Goal: Transaction & Acquisition: Purchase product/service

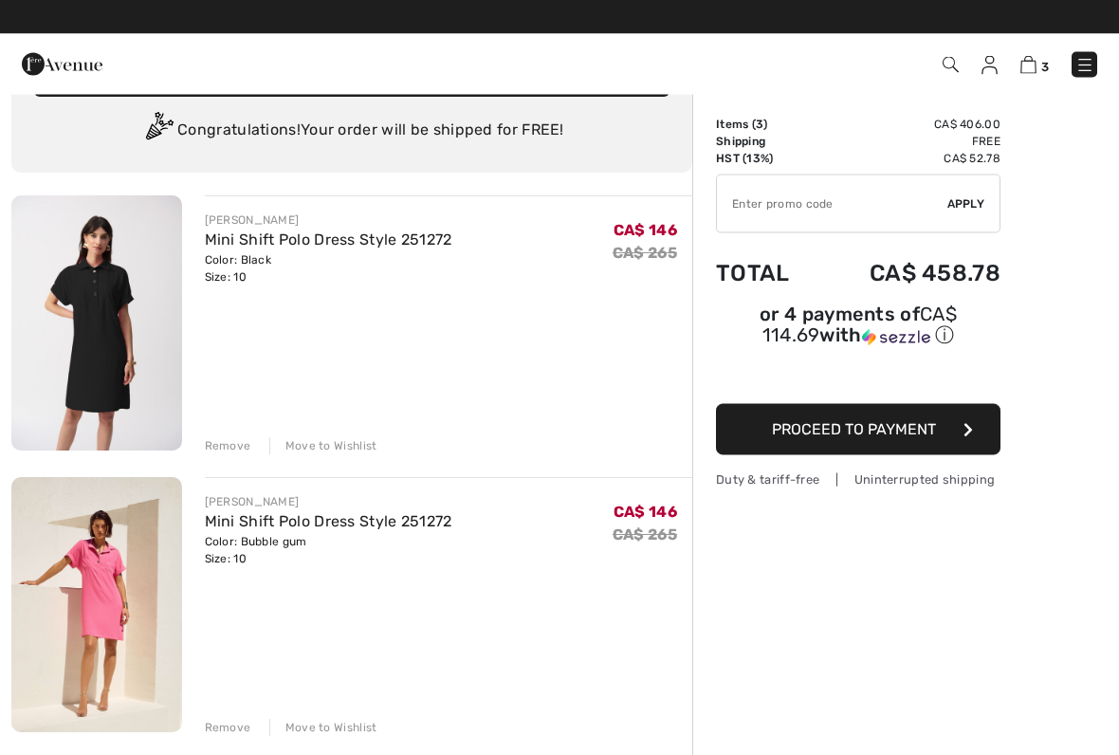
scroll to position [53, 0]
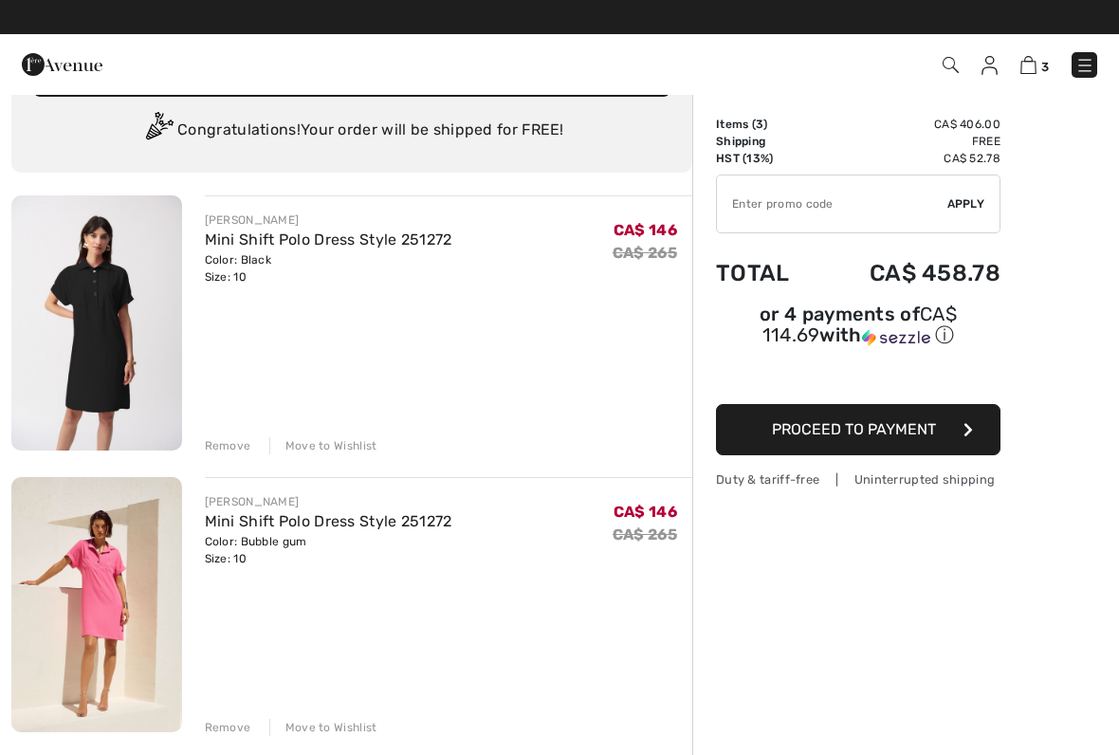
click at [212, 449] on div "Remove" at bounding box center [228, 445] width 46 height 17
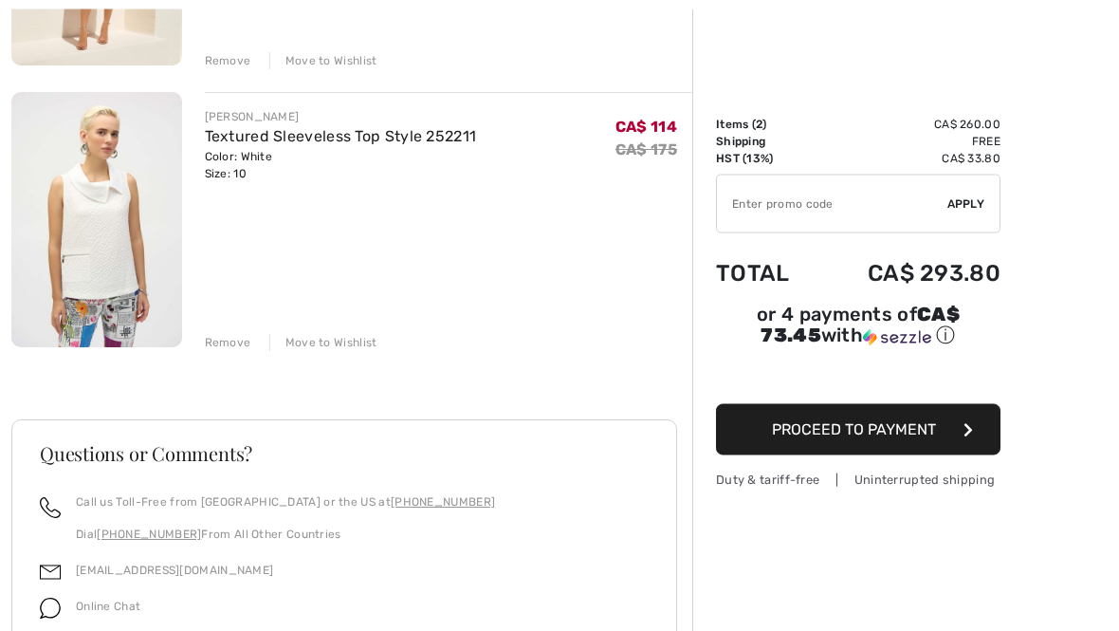
scroll to position [438, 0]
click at [73, 241] on img at bounding box center [96, 219] width 171 height 255
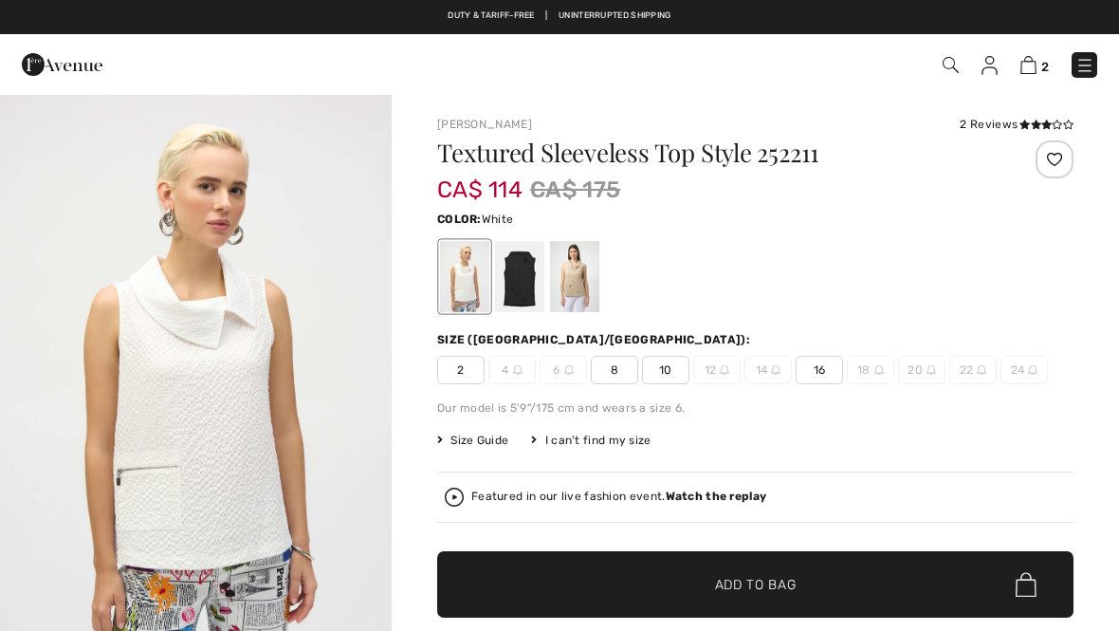
checkbox input "true"
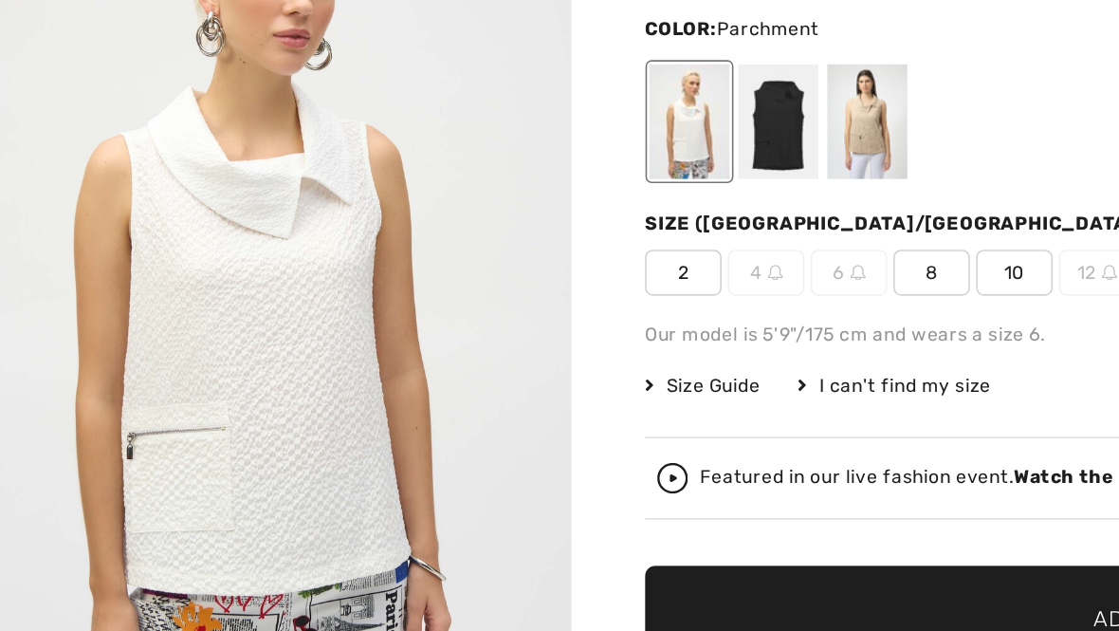
click at [551, 241] on div at bounding box center [574, 276] width 49 height 71
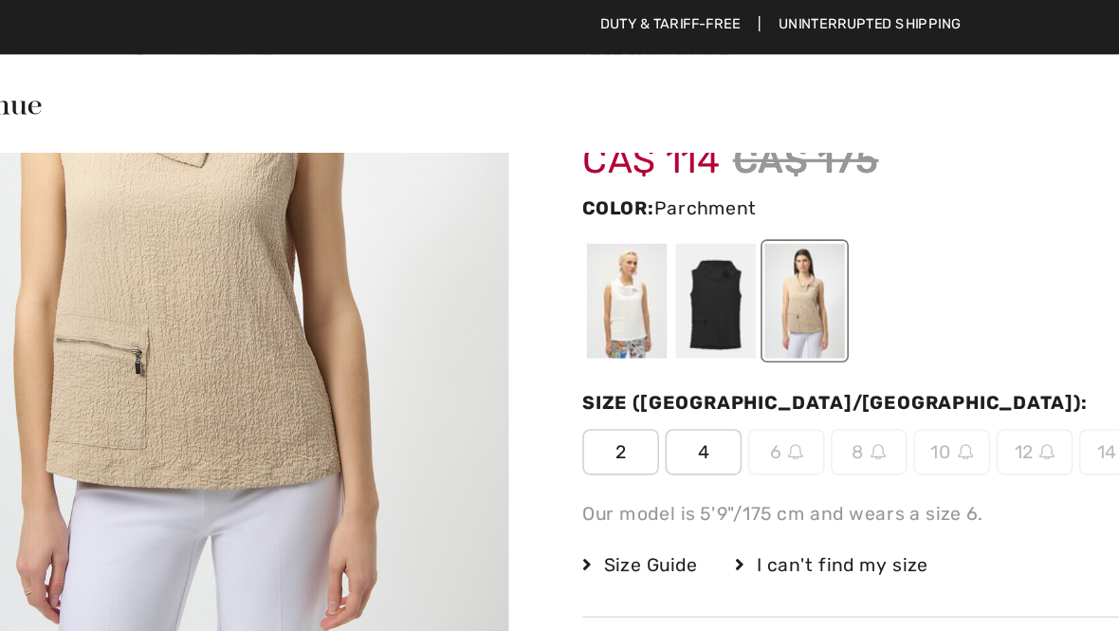
scroll to position [25, 0]
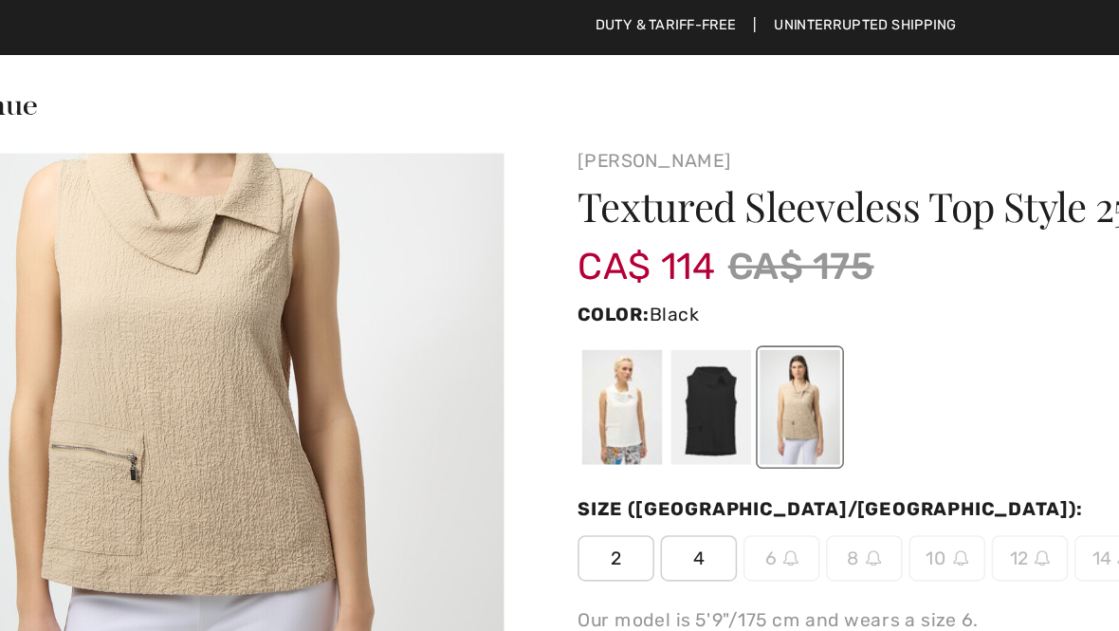
click at [495, 257] on div at bounding box center [519, 251] width 49 height 71
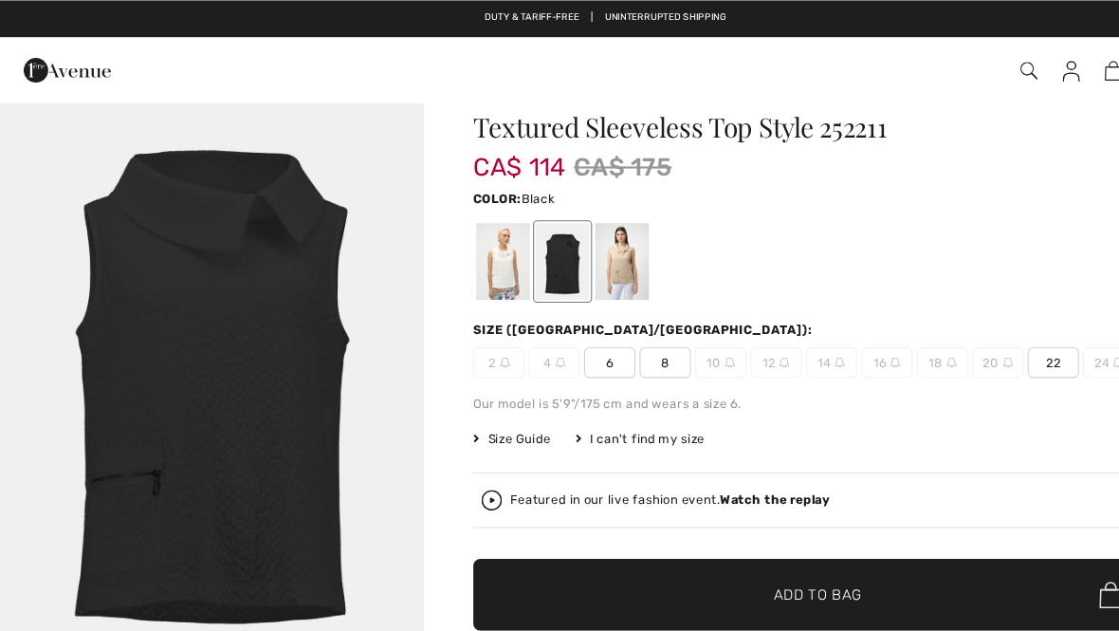
scroll to position [0, 0]
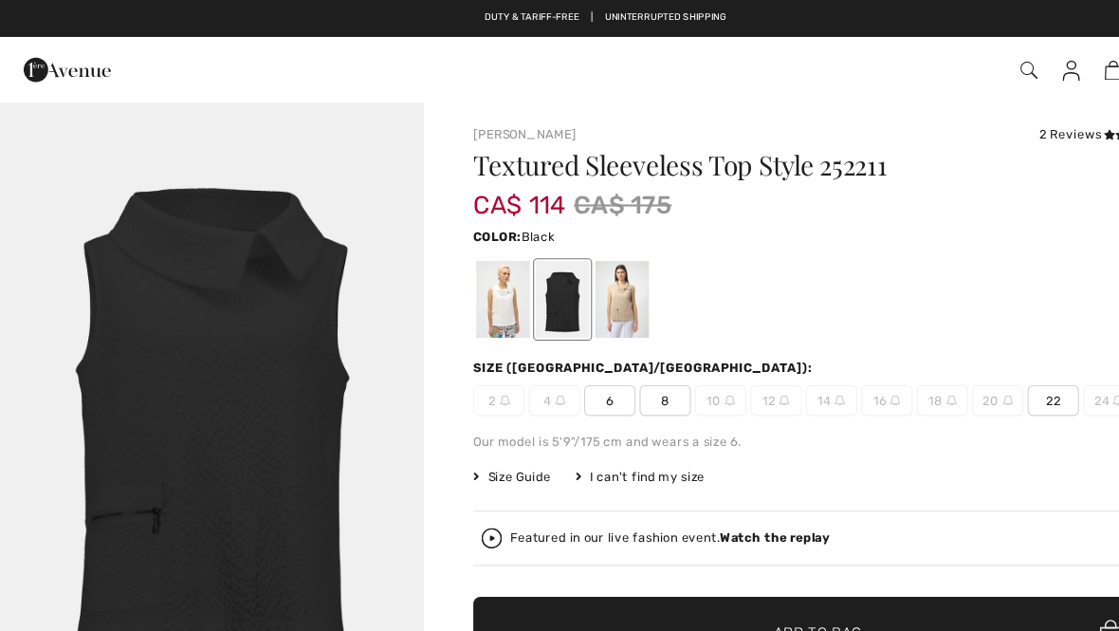
click at [462, 258] on div at bounding box center [464, 276] width 49 height 71
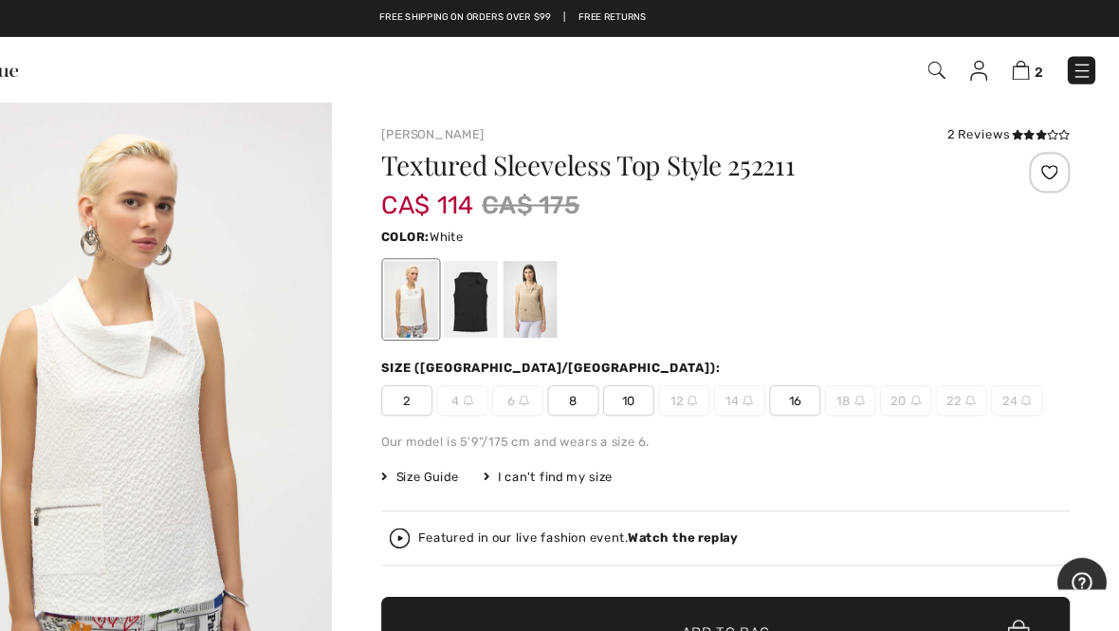
click at [1021, 67] on img at bounding box center [1029, 65] width 16 height 18
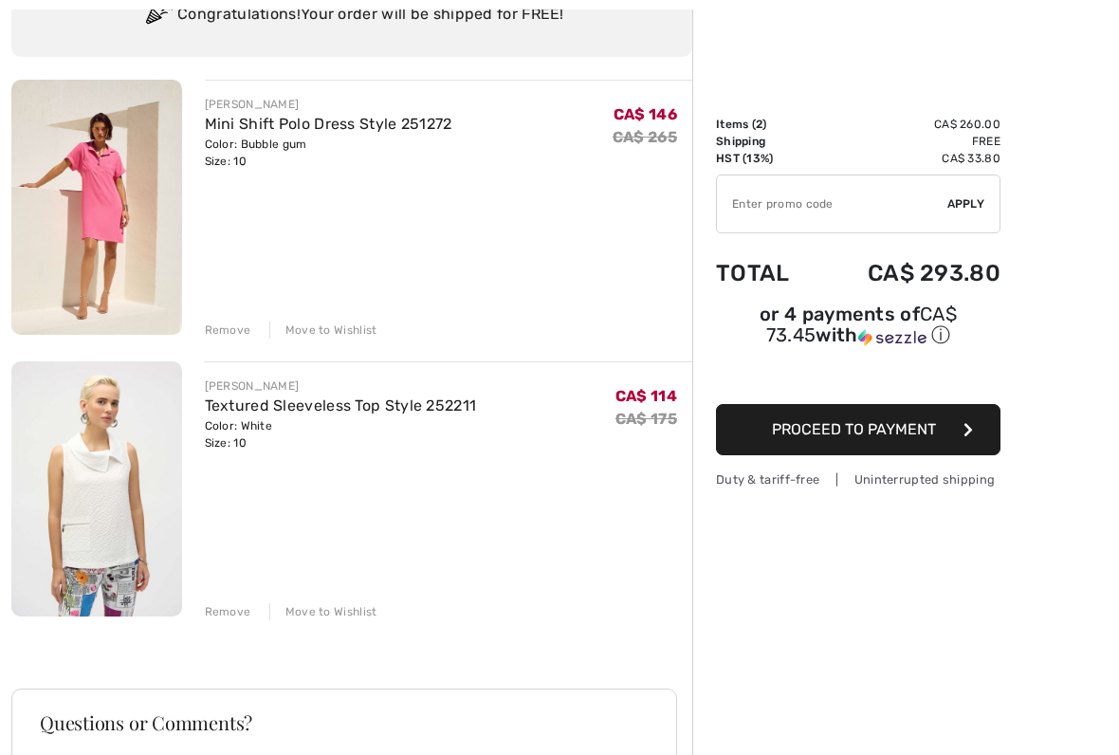
scroll to position [178, 0]
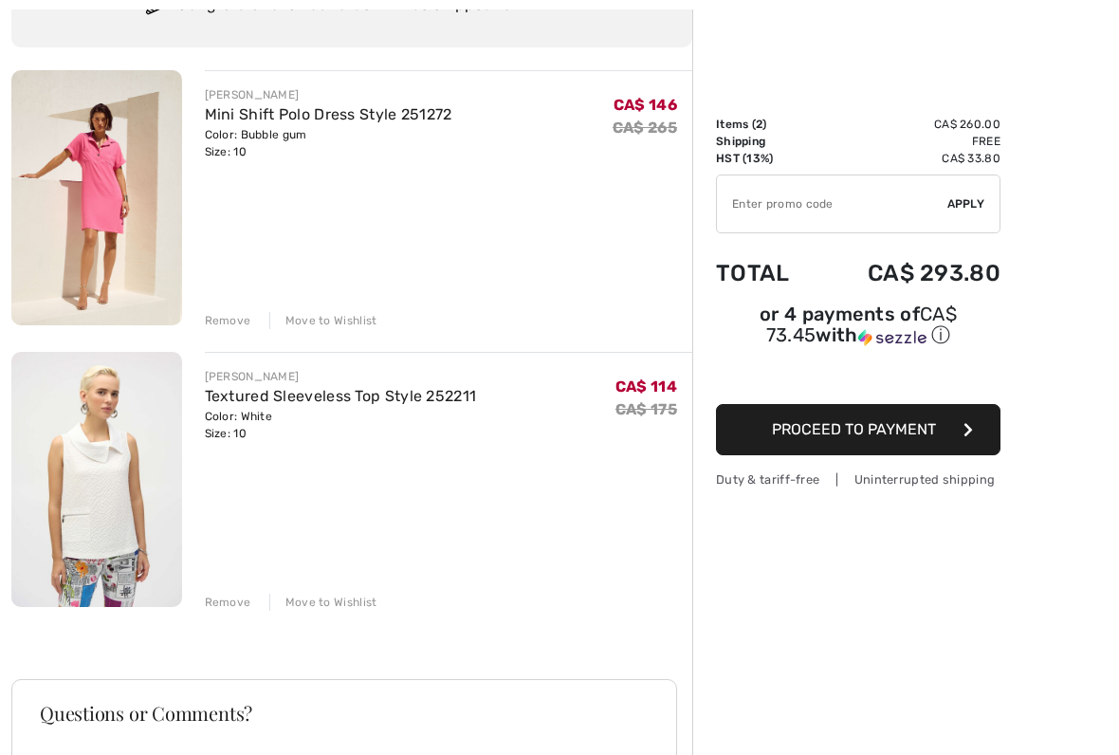
click at [113, 203] on img at bounding box center [96, 197] width 171 height 255
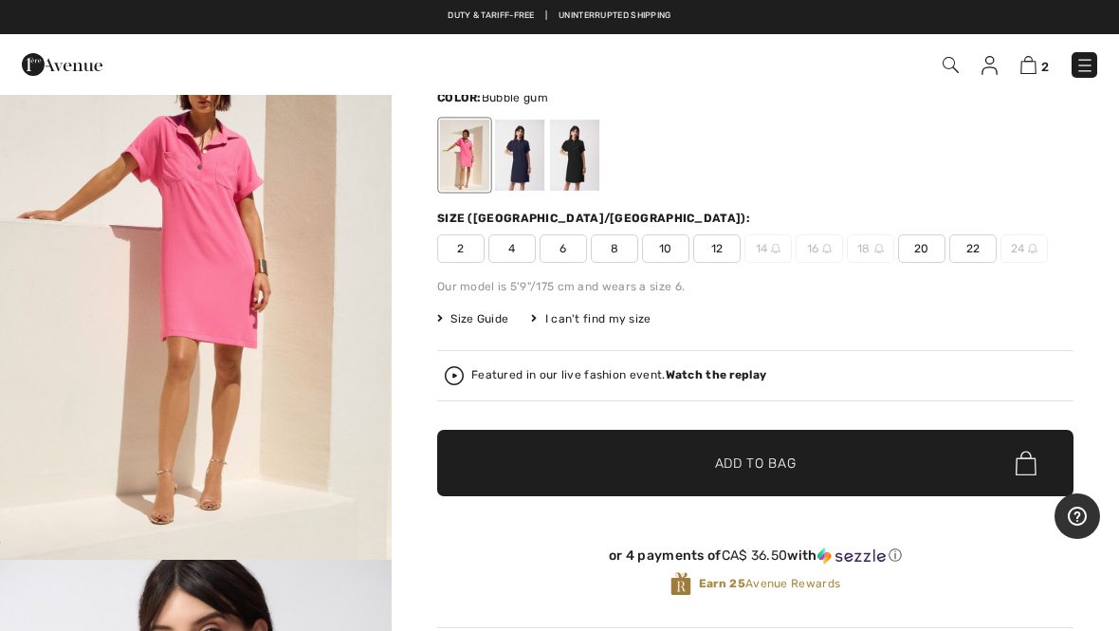
click at [50, 297] on img "1 / 9" at bounding box center [196, 266] width 392 height 588
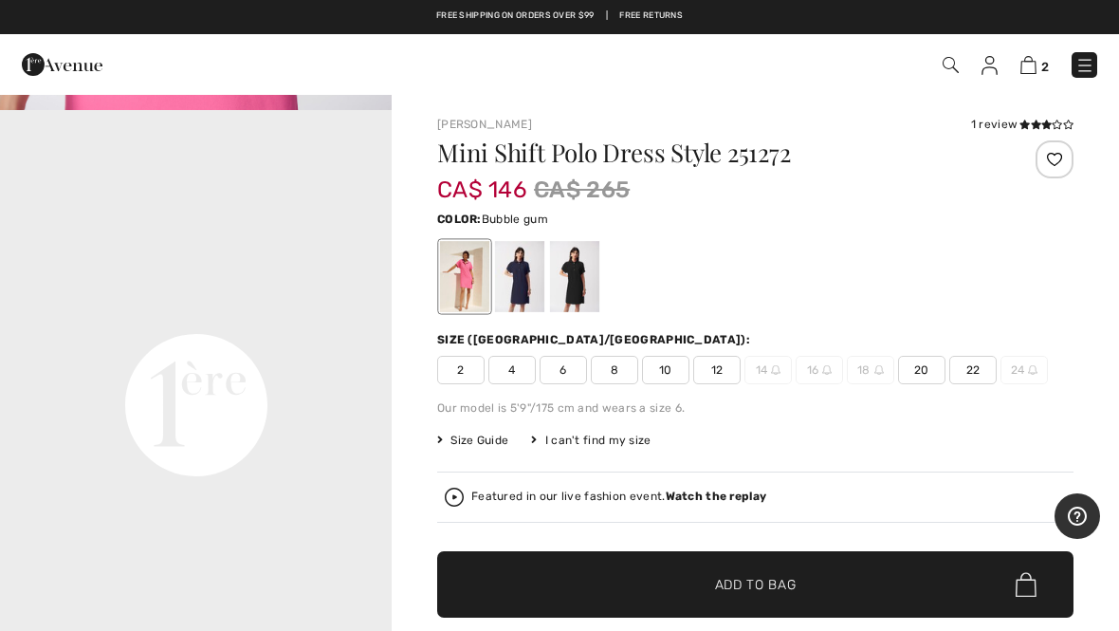
click at [1031, 53] on link "2" at bounding box center [1035, 64] width 28 height 23
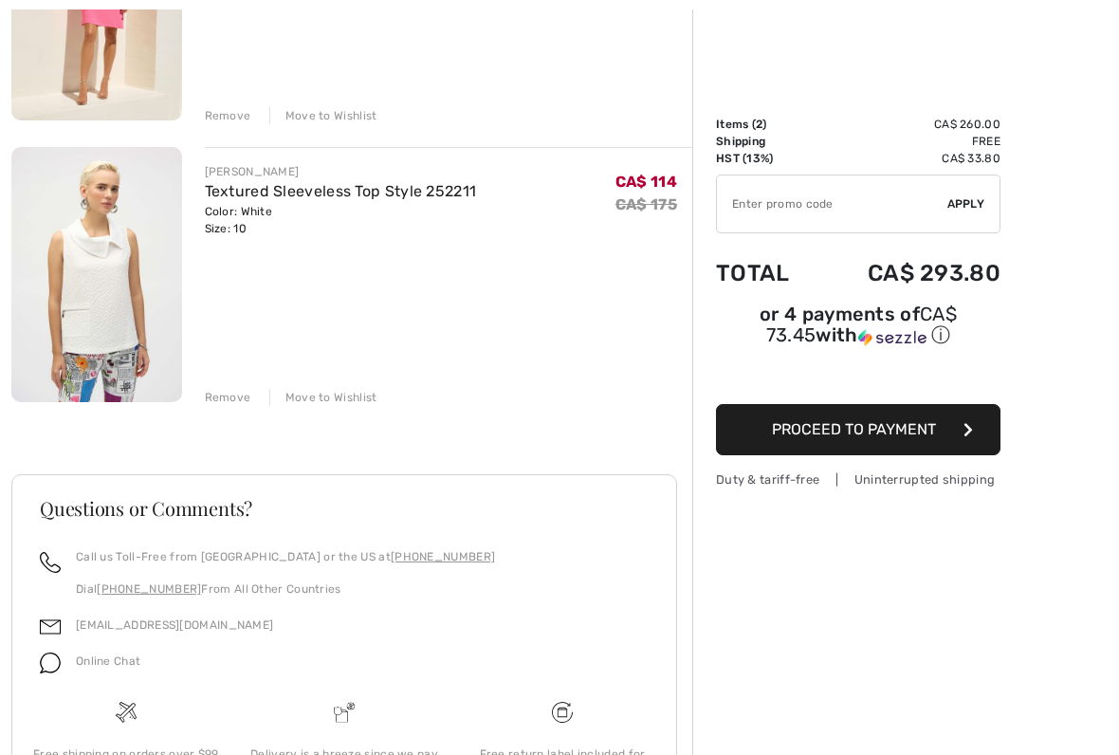
scroll to position [388, 0]
